Goal: Browse casually

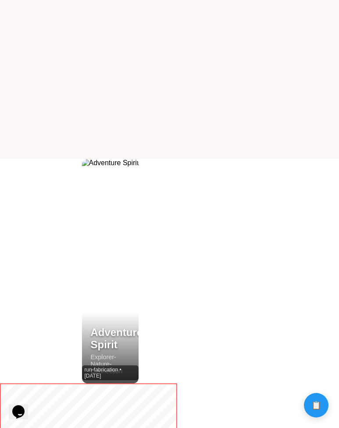
scroll to position [397, 0]
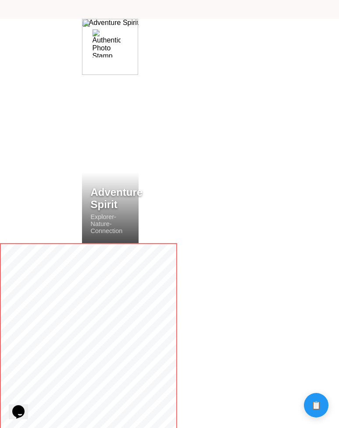
scroll to position [390, 0]
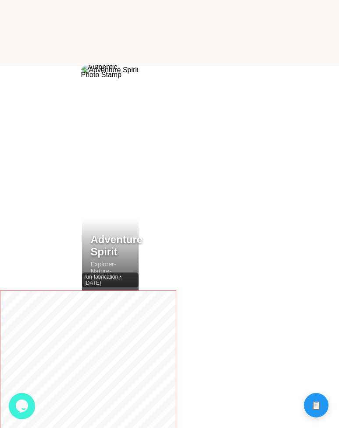
scroll to position [372, 0]
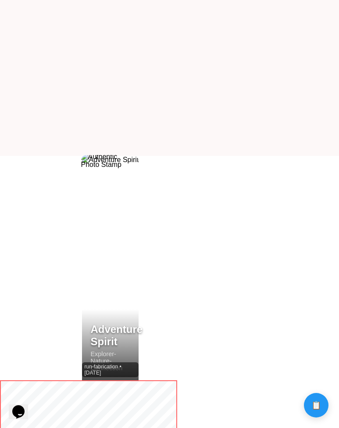
scroll to position [332, 0]
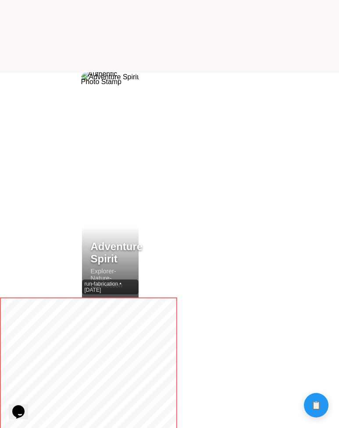
scroll to position [339, 0]
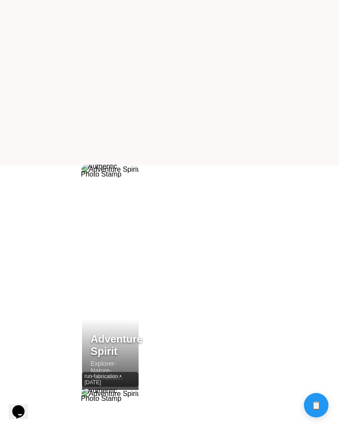
scroll to position [258, 0]
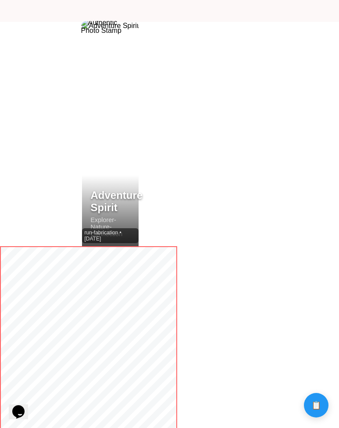
scroll to position [392, 0]
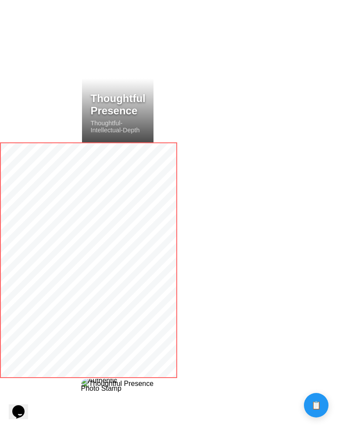
scroll to position [493, 0]
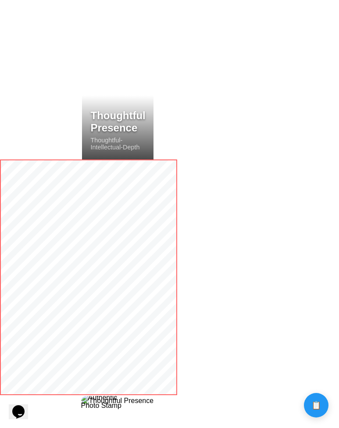
drag, startPoint x: 86, startPoint y: 137, endPoint x: 83, endPoint y: 127, distance: 10.8
click at [84, 127] on div "Thoughtful Presence thoughtful-intellectual-depth" at bounding box center [118, 128] width 72 height 64
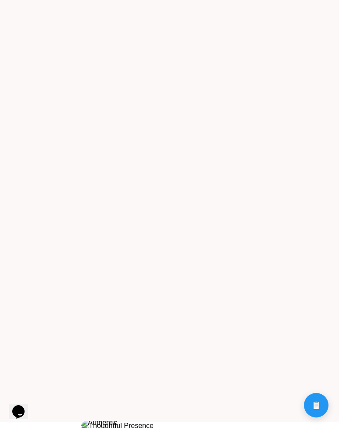
scroll to position [0, 0]
